Goal: Task Accomplishment & Management: Manage account settings

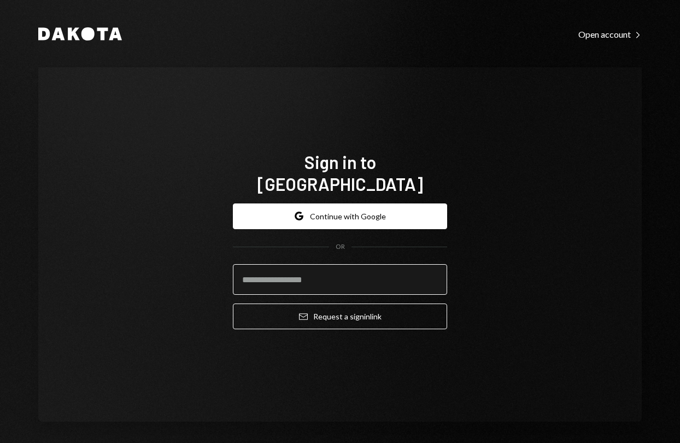
click at [319, 267] on input "email" at bounding box center [340, 279] width 214 height 31
click at [272, 266] on input "email" at bounding box center [340, 279] width 214 height 31
type input "**********"
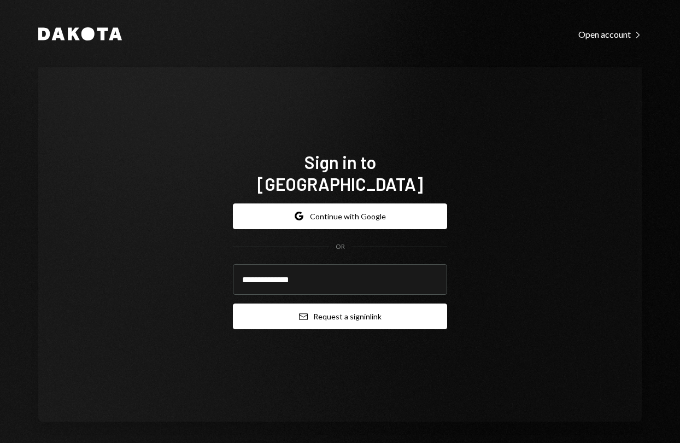
click at [299, 312] on icon "Email" at bounding box center [303, 316] width 9 height 9
